Goal: Information Seeking & Learning: Learn about a topic

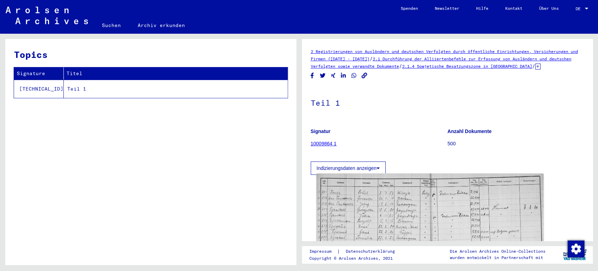
click at [377, 212] on img at bounding box center [430, 255] width 227 height 163
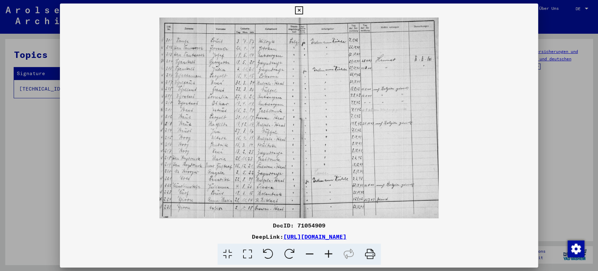
click at [330, 248] on icon at bounding box center [328, 253] width 19 height 21
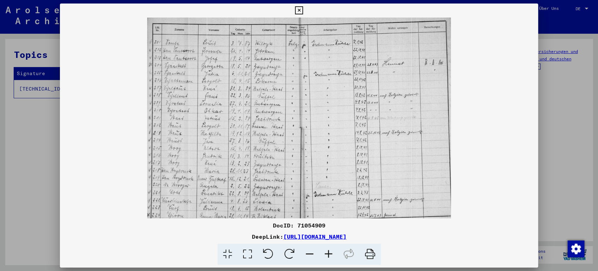
click at [330, 248] on icon at bounding box center [328, 253] width 19 height 21
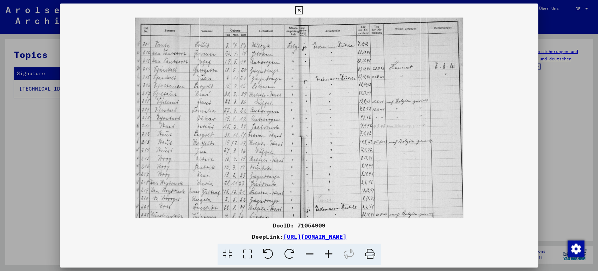
click at [330, 248] on icon at bounding box center [328, 253] width 19 height 21
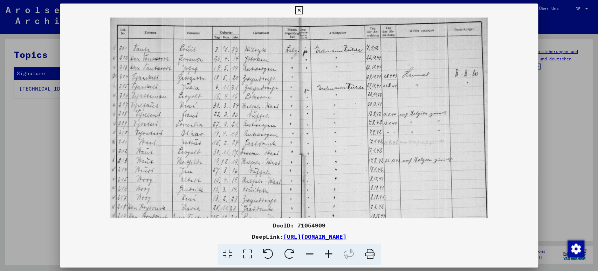
click at [330, 248] on icon at bounding box center [328, 253] width 19 height 21
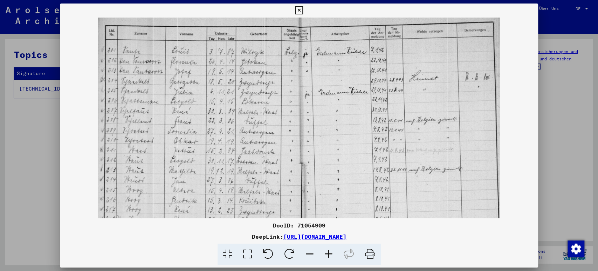
click at [330, 248] on icon at bounding box center [328, 253] width 19 height 21
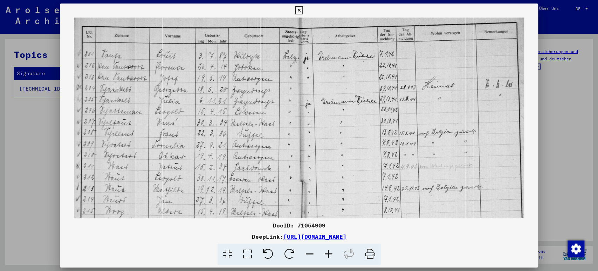
click at [330, 248] on icon at bounding box center [328, 253] width 19 height 21
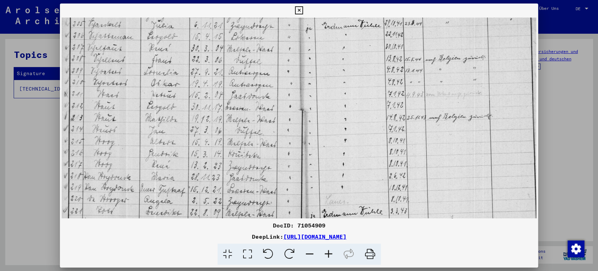
scroll to position [80, 0]
drag, startPoint x: 146, startPoint y: 187, endPoint x: 141, endPoint y: 106, distance: 80.8
click at [141, 106] on img at bounding box center [299, 107] width 475 height 341
click at [300, 9] on icon at bounding box center [299, 10] width 8 height 8
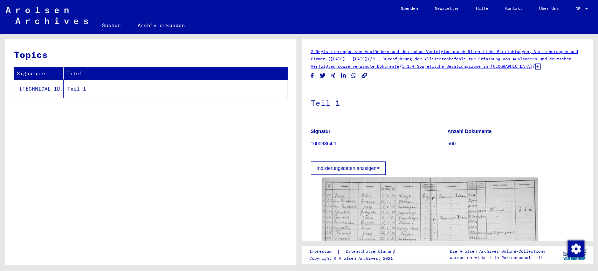
click at [224, 47] on div "Topics Signature Titel [TECHNICAL_ID] Teil 1" at bounding box center [150, 154] width 291 height 231
